Goal: Use online tool/utility: Utilize a website feature to perform a specific function

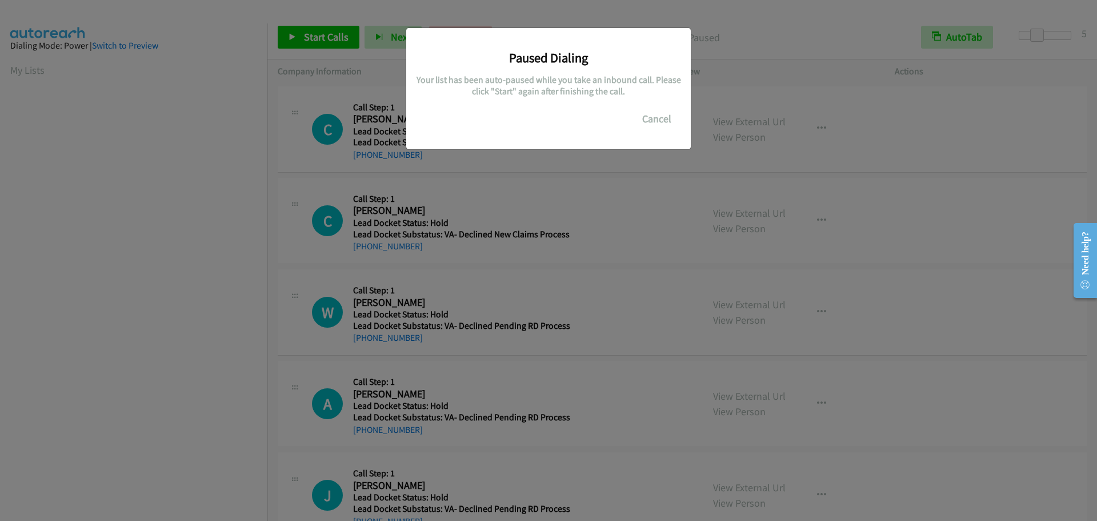
scroll to position [121, 0]
click at [656, 117] on button "Cancel" at bounding box center [657, 118] width 51 height 23
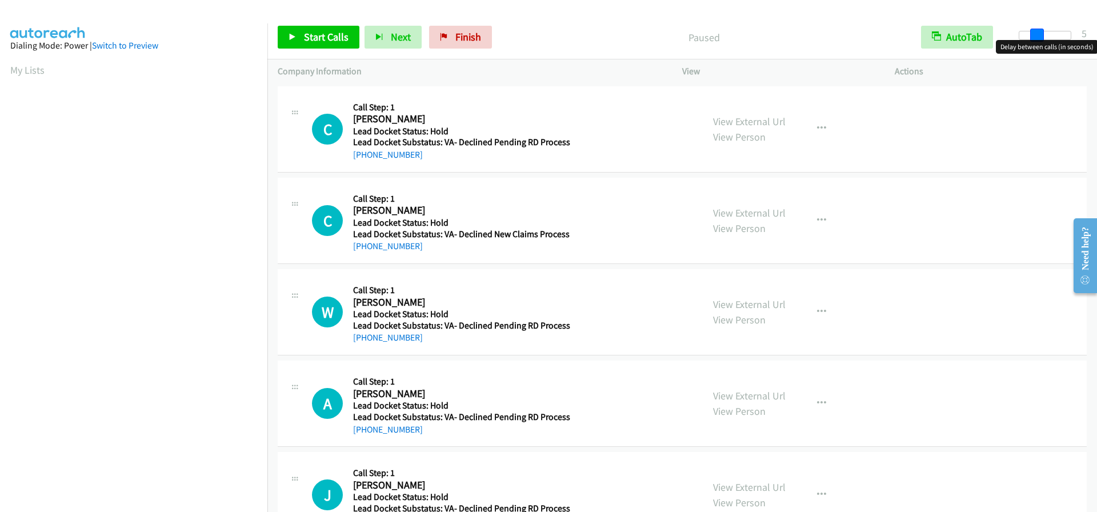
drag, startPoint x: 1020, startPoint y: 39, endPoint x: 1035, endPoint y: 40, distance: 15.5
click at [1035, 40] on body "Start Calls Pause Next Finish Paused AutoTab AutoTab 5 Company Information Info…" at bounding box center [548, 27] width 1097 height 54
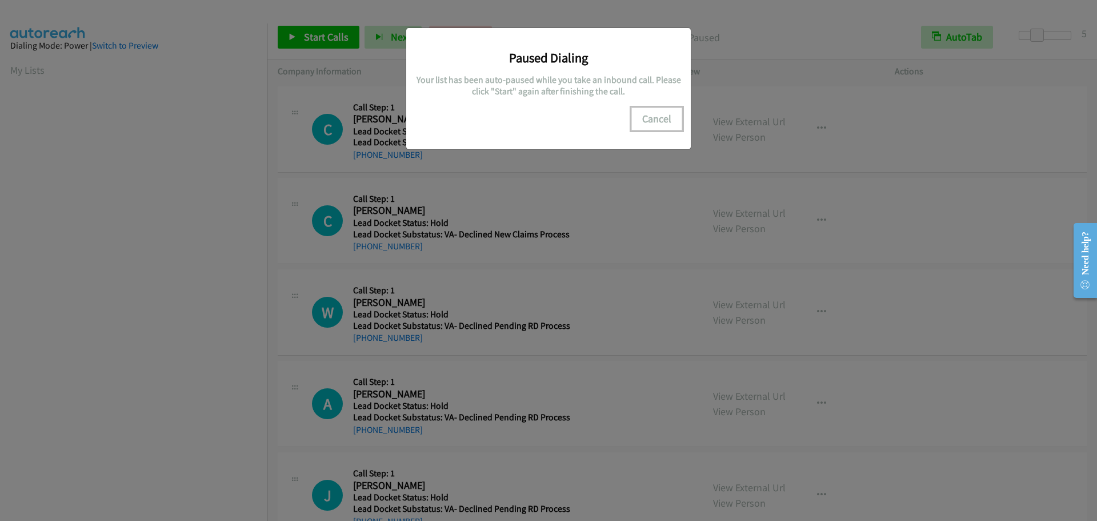
click at [658, 119] on button "Cancel" at bounding box center [657, 118] width 51 height 23
click at [658, 115] on button "Cancel" at bounding box center [657, 118] width 51 height 23
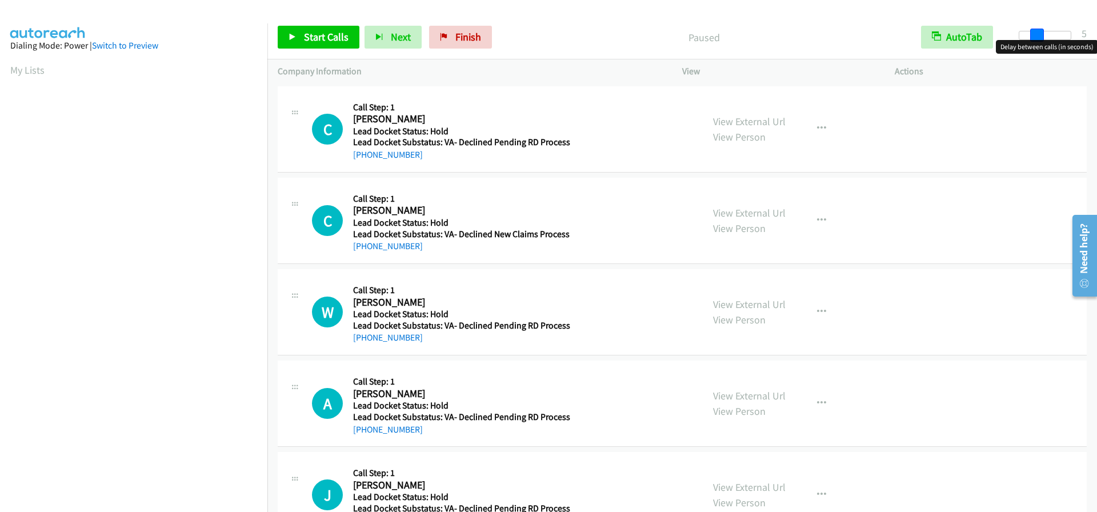
drag, startPoint x: 1021, startPoint y: 35, endPoint x: 1037, endPoint y: 38, distance: 16.2
click at [1037, 38] on span at bounding box center [1038, 36] width 14 height 14
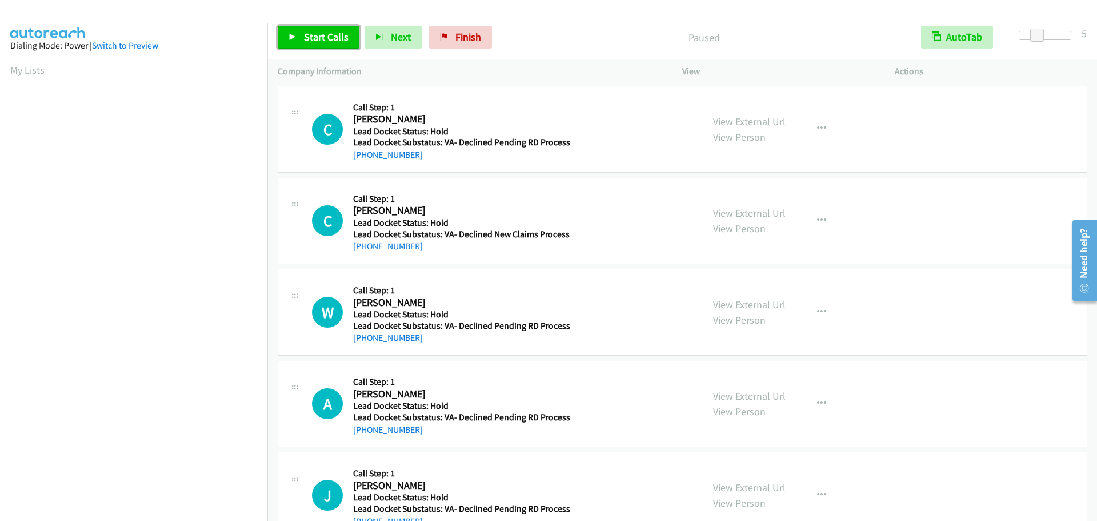
click at [324, 44] on link "Start Calls" at bounding box center [319, 37] width 82 height 23
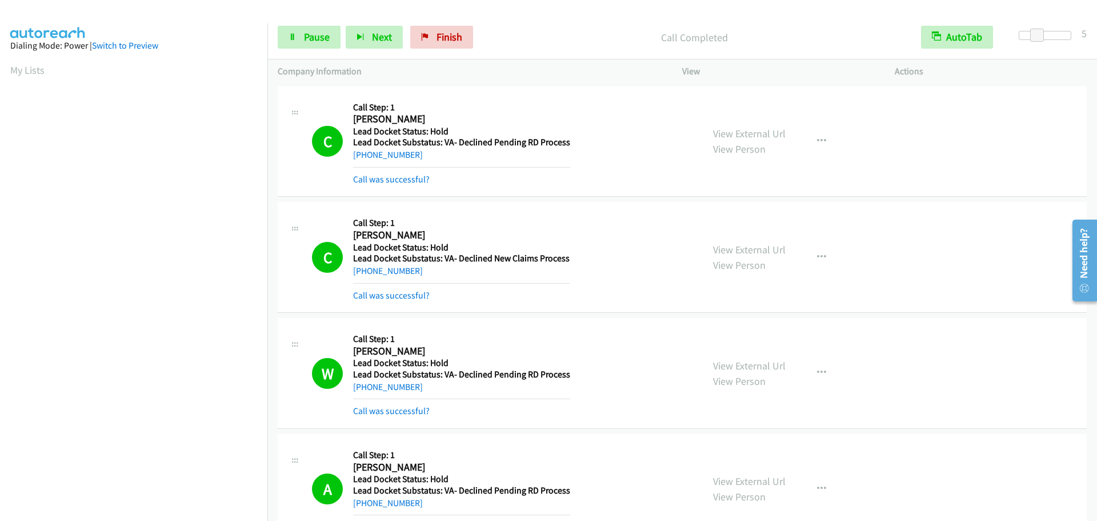
scroll to position [121, 0]
click at [298, 38] on link "Pause" at bounding box center [309, 37] width 63 height 23
